Goal: Information Seeking & Learning: Learn about a topic

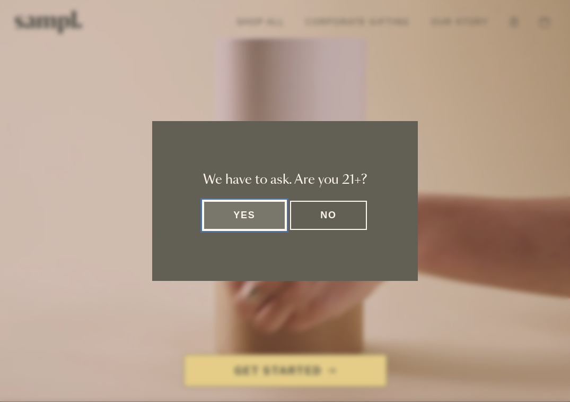
click at [256, 219] on button "Yes" at bounding box center [244, 215] width 83 height 29
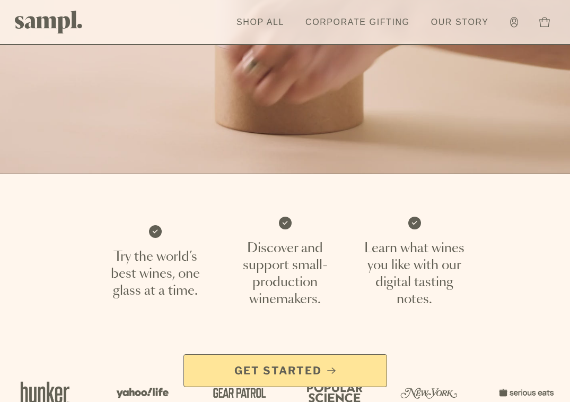
scroll to position [226, 0]
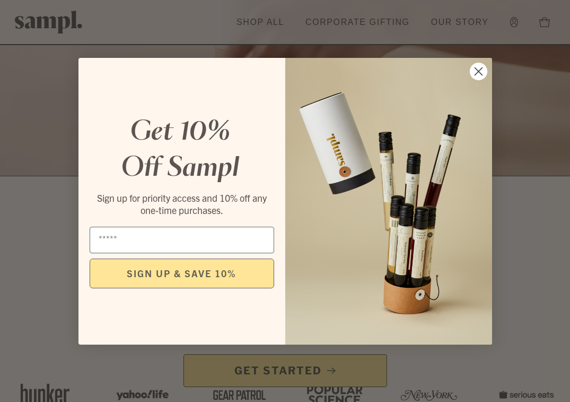
click at [477, 74] on circle "Close dialog" at bounding box center [479, 71] width 18 height 18
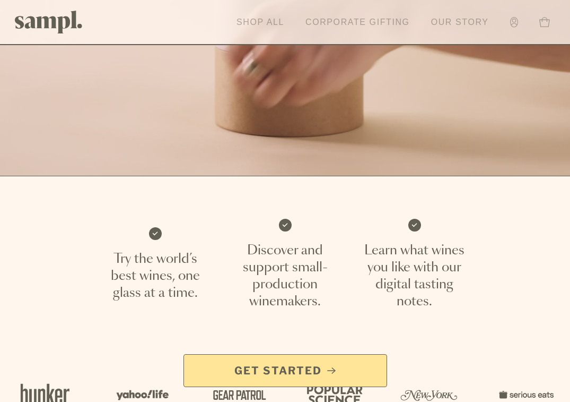
click at [374, 22] on link "Corporate Gifting" at bounding box center [357, 22] width 115 height 23
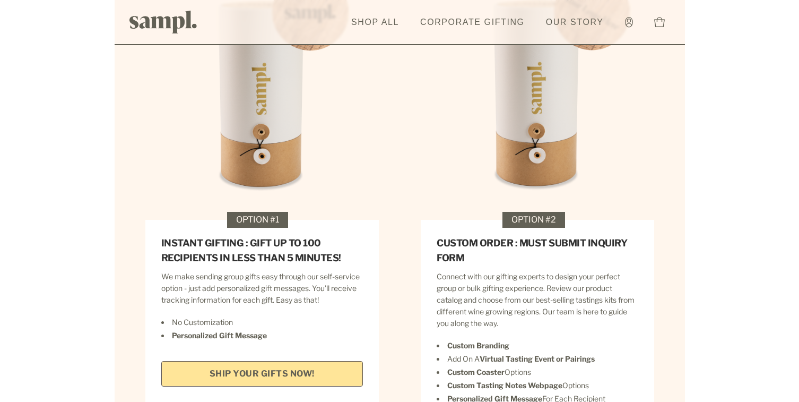
scroll to position [1475, 0]
